Goal: Information Seeking & Learning: Learn about a topic

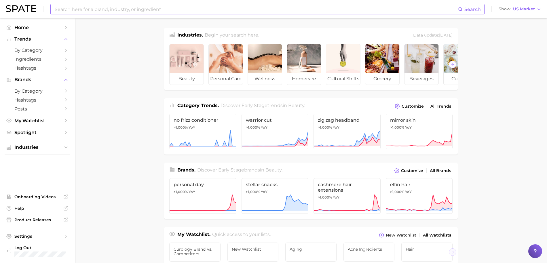
click at [178, 5] on input at bounding box center [256, 9] width 404 height 10
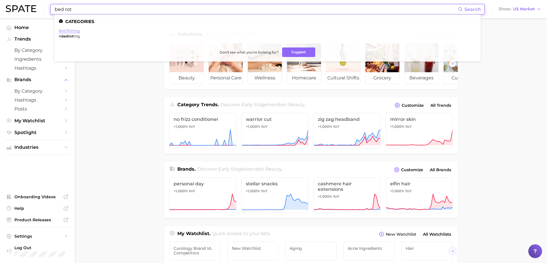
type input "bed rot"
click at [76, 30] on link "bed rotting" at bounding box center [69, 30] width 21 height 4
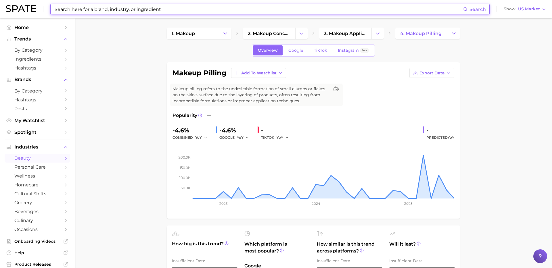
click at [238, 12] on input at bounding box center [258, 9] width 409 height 10
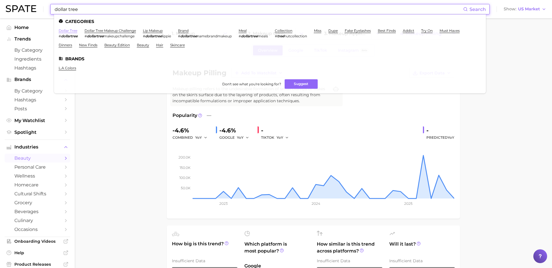
type input "dollar tree"
click at [67, 32] on link "dollar tree" at bounding box center [68, 30] width 19 height 4
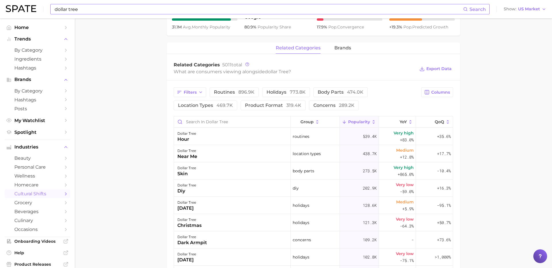
scroll to position [242, 0]
click at [335, 51] on span "brands" at bounding box center [343, 49] width 17 height 5
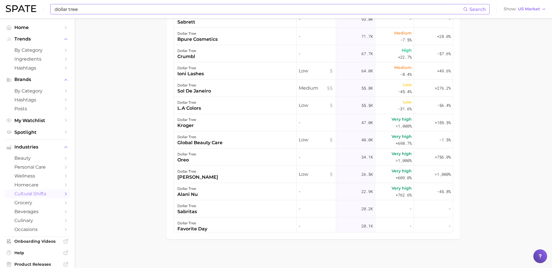
scroll to position [0, 0]
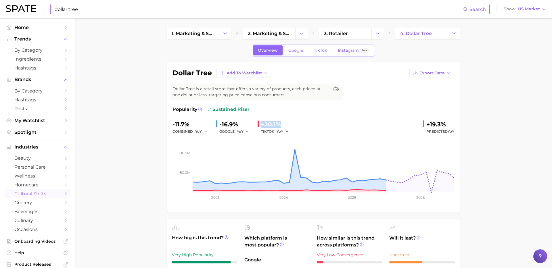
drag, startPoint x: 285, startPoint y: 127, endPoint x: 262, endPoint y: 127, distance: 23.0
click at [262, 127] on div "+20.1%" at bounding box center [277, 124] width 32 height 9
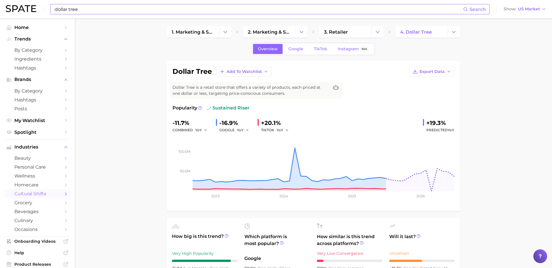
click at [190, 9] on input "dollar tree" at bounding box center [258, 9] width 409 height 10
